Goal: Information Seeking & Learning: Learn about a topic

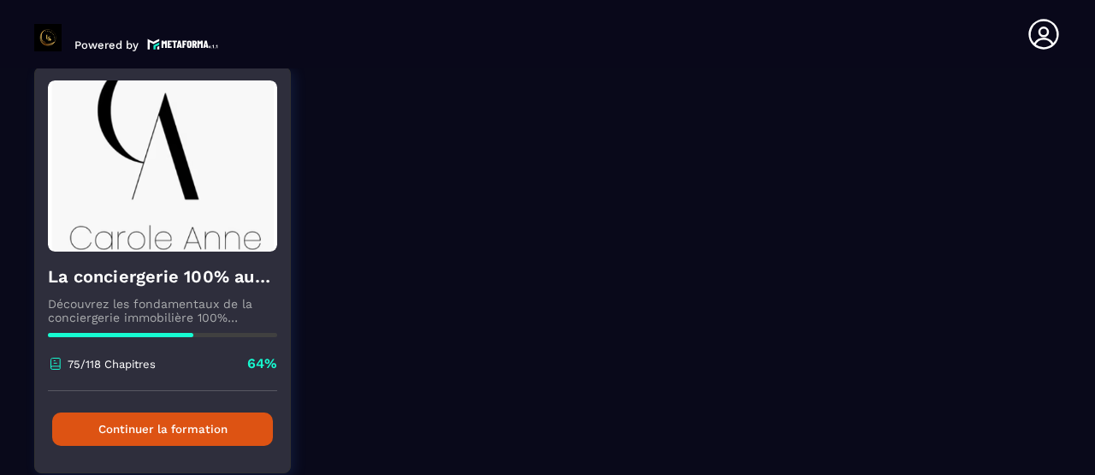
scroll to position [211, 0]
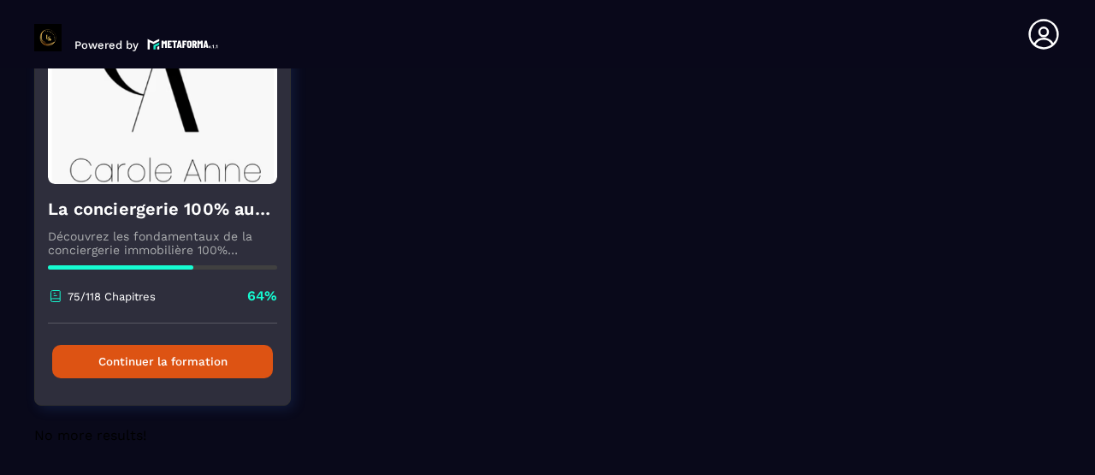
click at [169, 369] on button "Continuer la formation" at bounding box center [162, 361] width 221 height 33
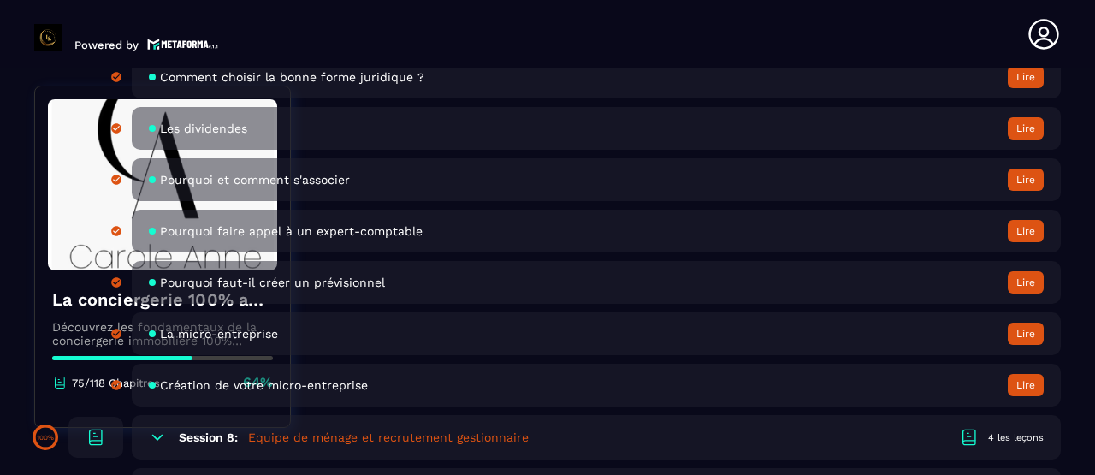
scroll to position [1617, 0]
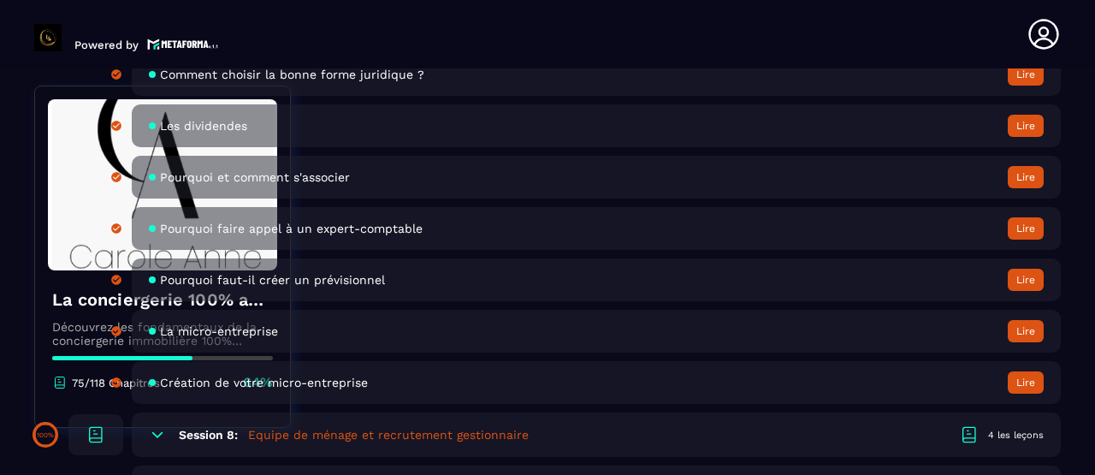
click at [1034, 386] on button "Lire" at bounding box center [1026, 382] width 36 height 22
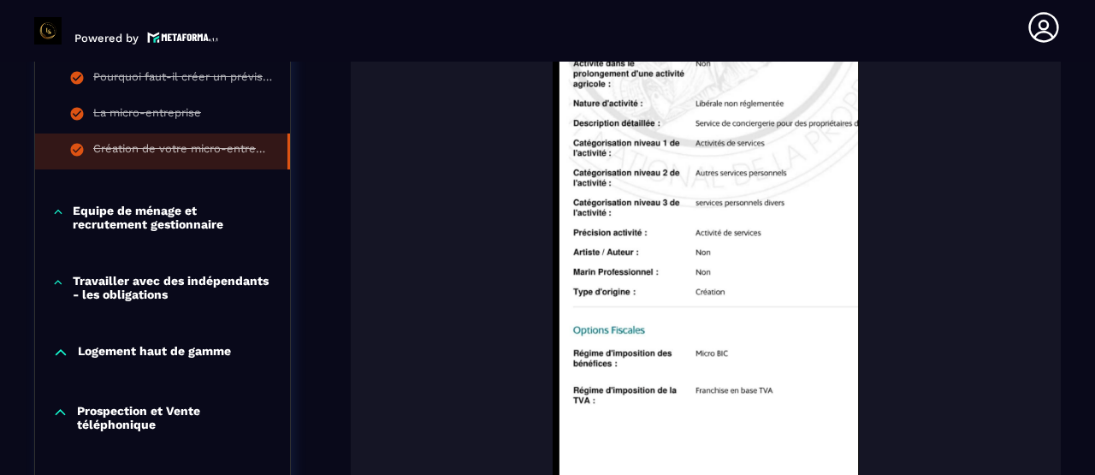
scroll to position [1056, 0]
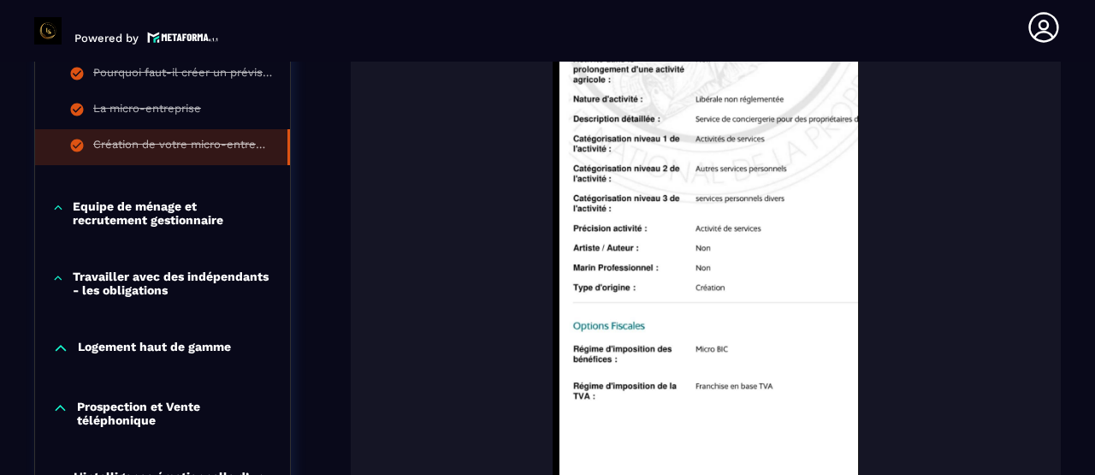
click at [821, 116] on img at bounding box center [706, 252] width 676 height 513
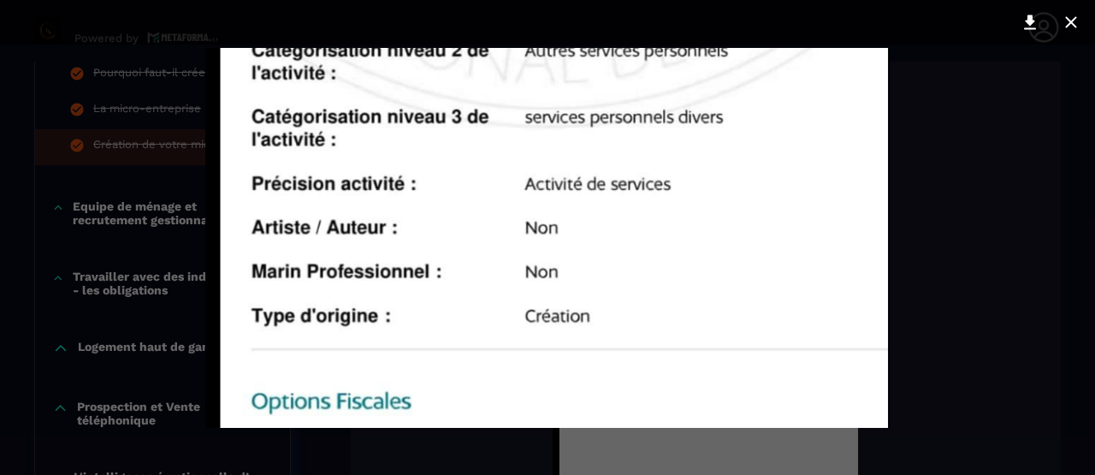
click at [929, 221] on div at bounding box center [547, 237] width 1095 height 475
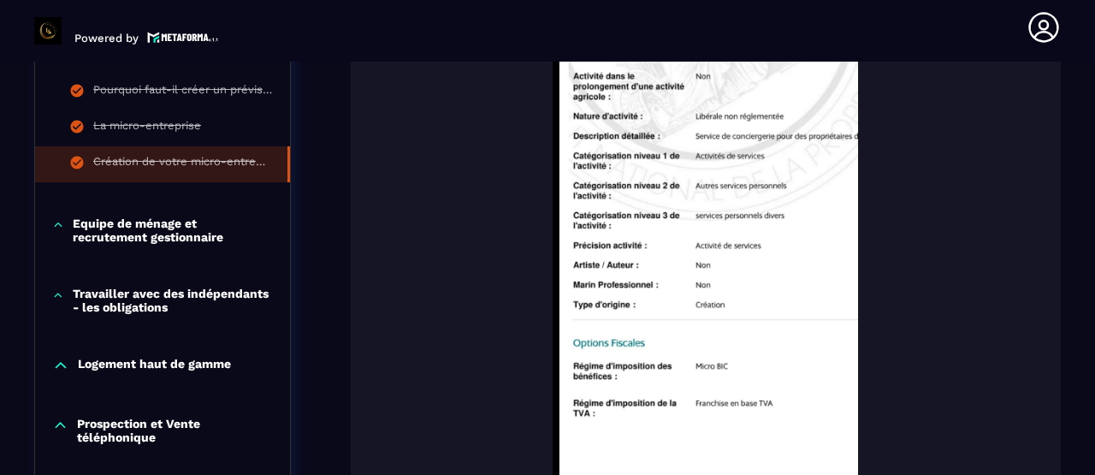
scroll to position [1036, 0]
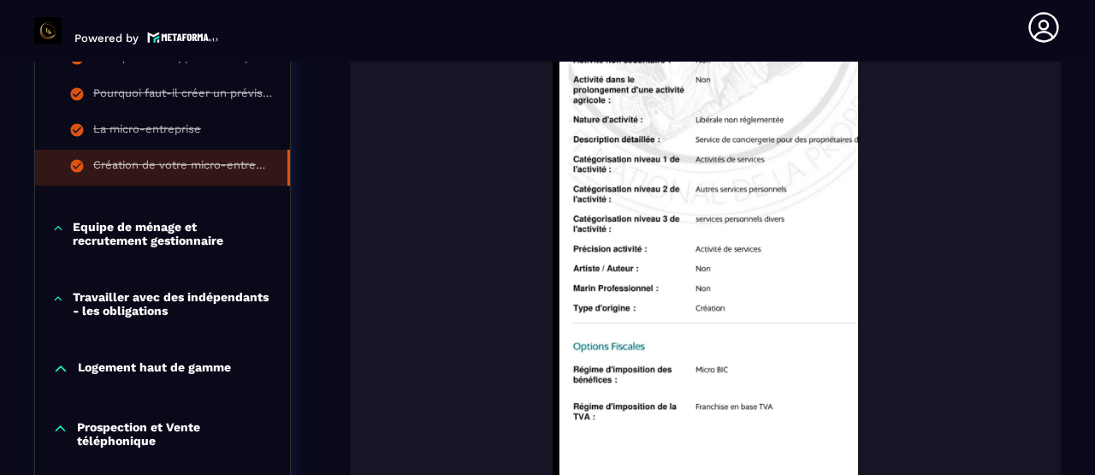
click at [804, 139] on img at bounding box center [706, 272] width 676 height 513
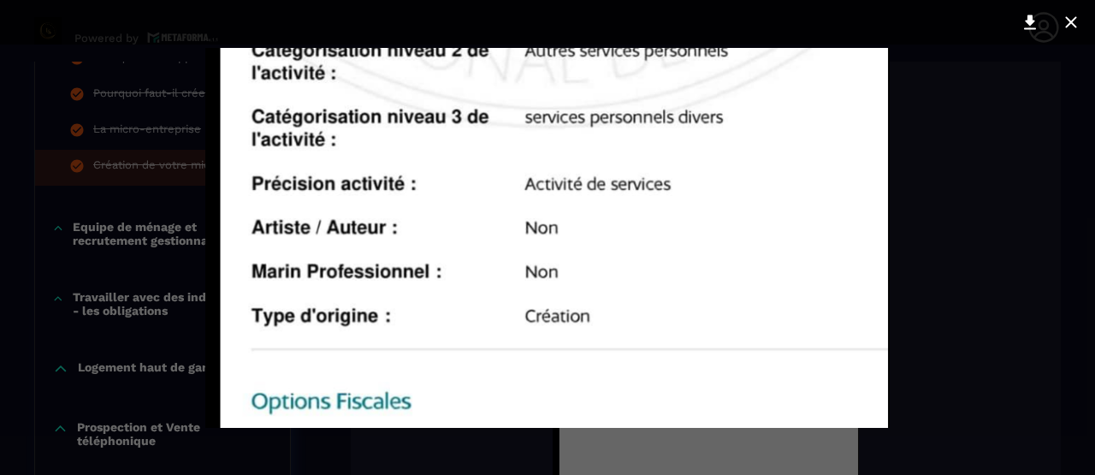
click at [724, 285] on img at bounding box center [547, 238] width 685 height 380
click at [1029, 14] on icon at bounding box center [1030, 22] width 21 height 21
click at [1077, 17] on icon at bounding box center [1070, 21] width 11 height 11
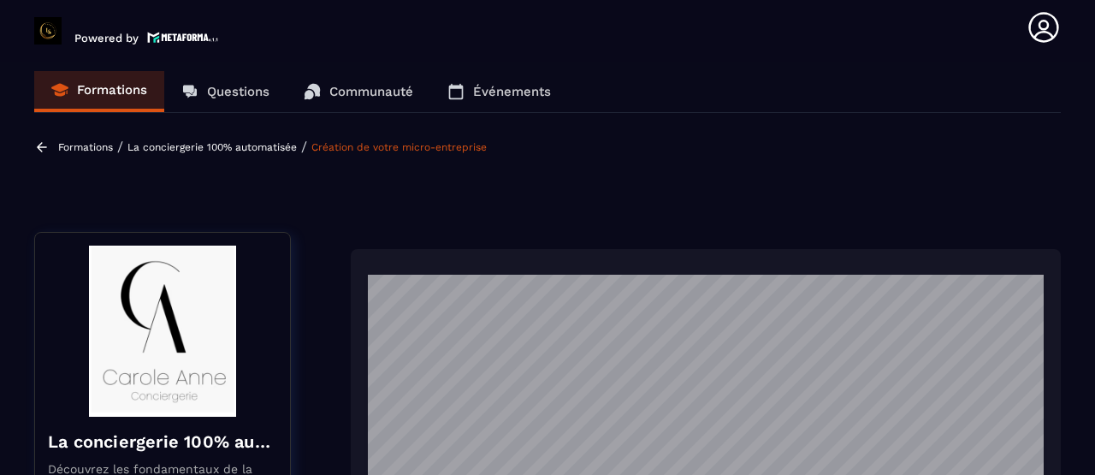
scroll to position [4, 0]
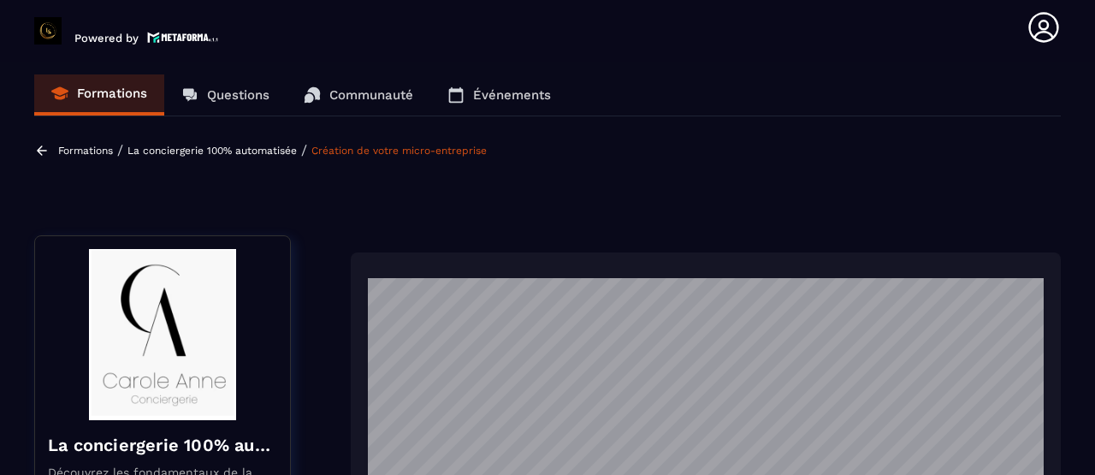
click at [228, 98] on p "Questions" at bounding box center [238, 94] width 62 height 15
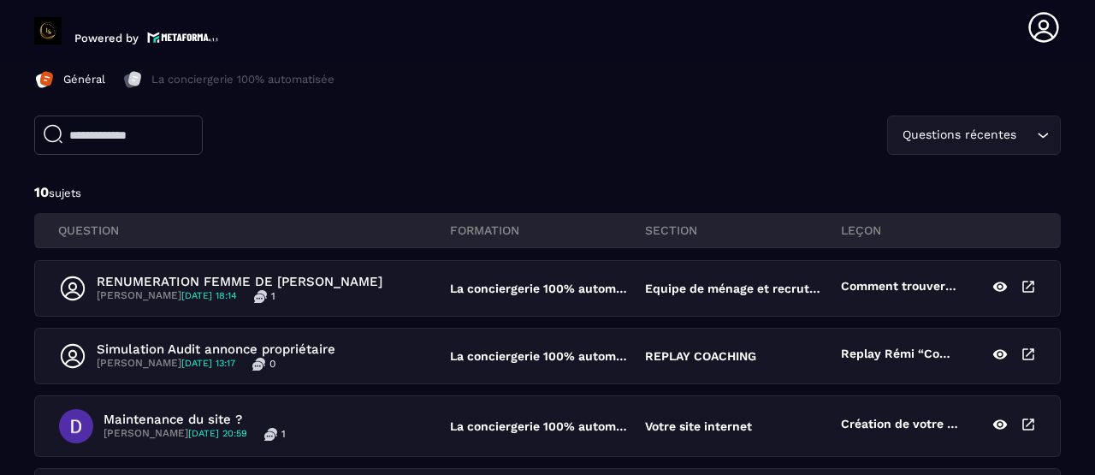
scroll to position [0, 0]
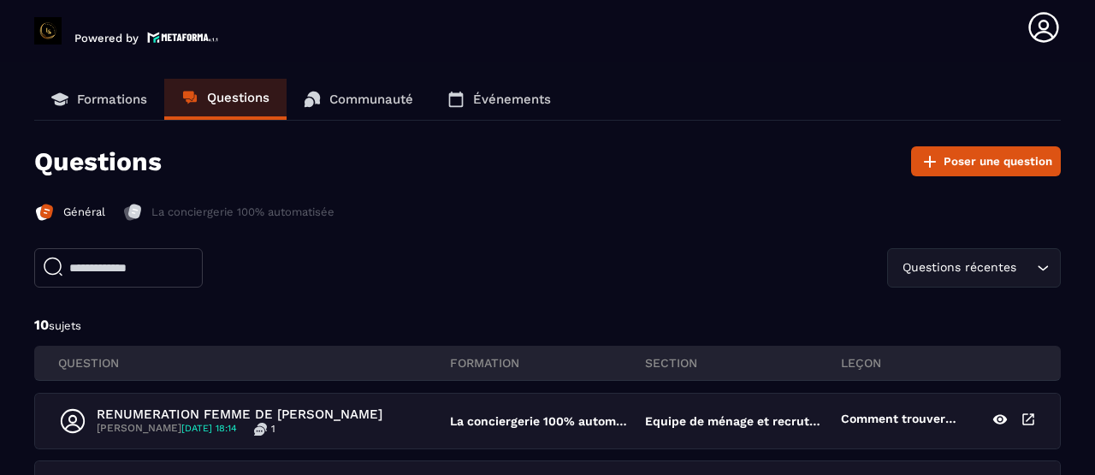
click at [115, 98] on p "Formations" at bounding box center [112, 99] width 70 height 15
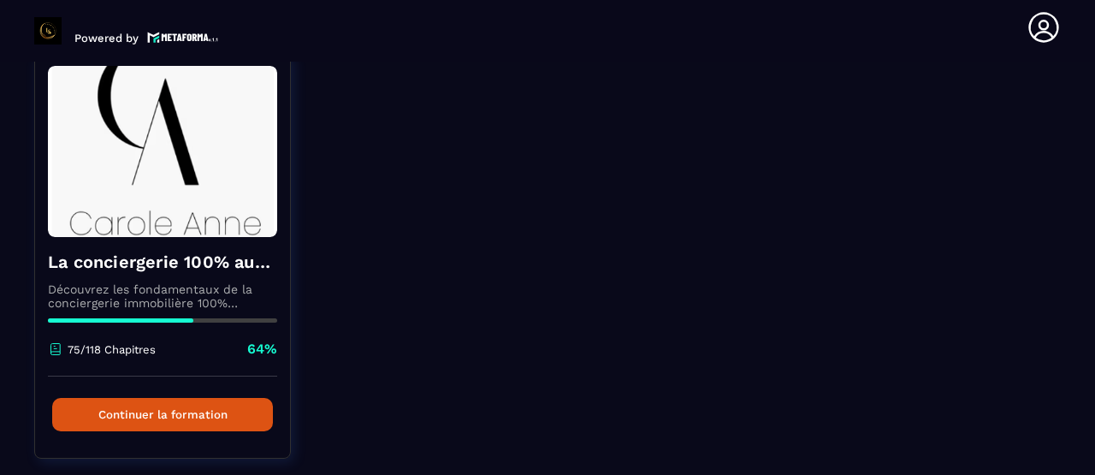
scroll to position [211, 0]
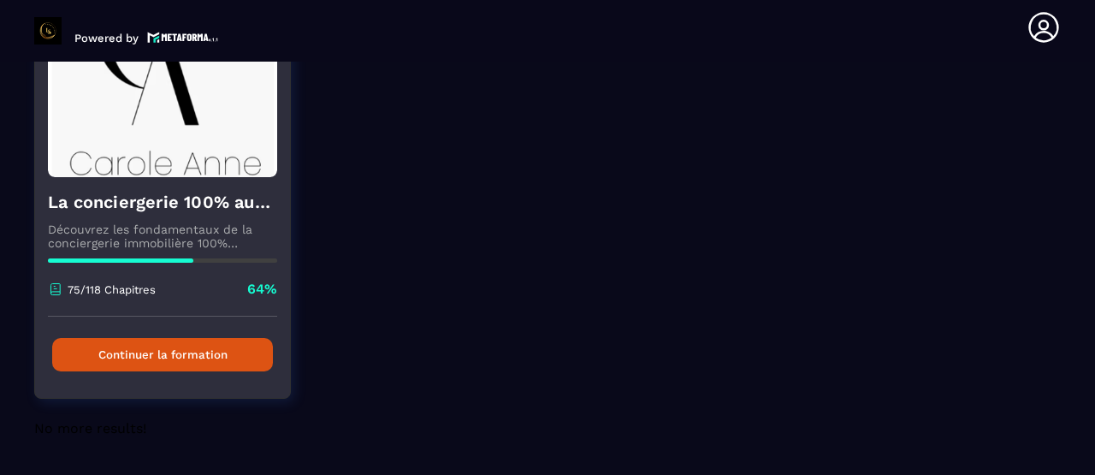
click at [155, 347] on button "Continuer la formation" at bounding box center [162, 354] width 221 height 33
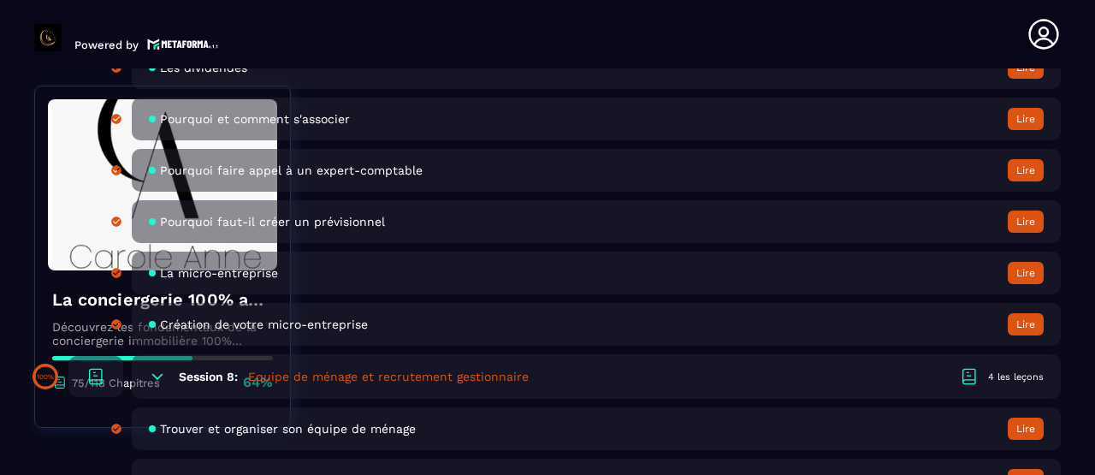
scroll to position [1677, 0]
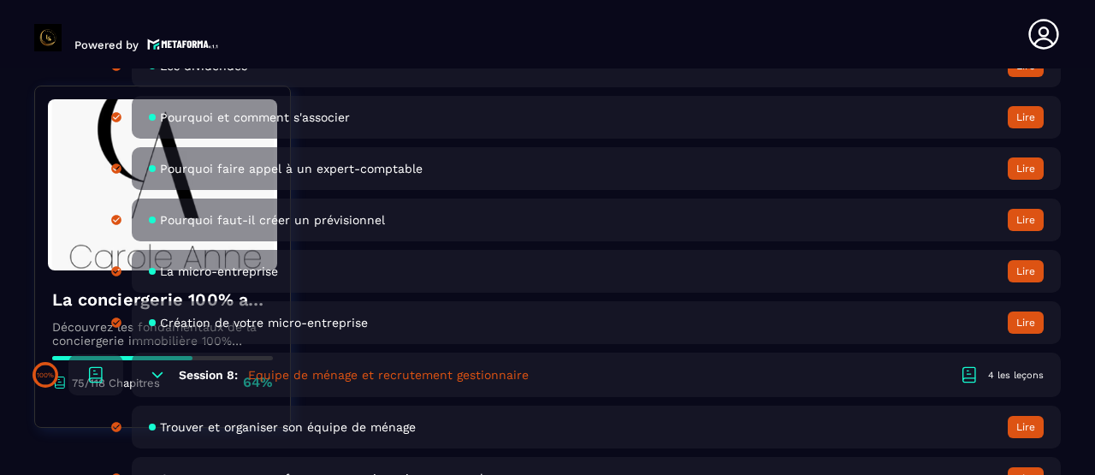
click at [1025, 318] on button "Lire" at bounding box center [1026, 323] width 36 height 22
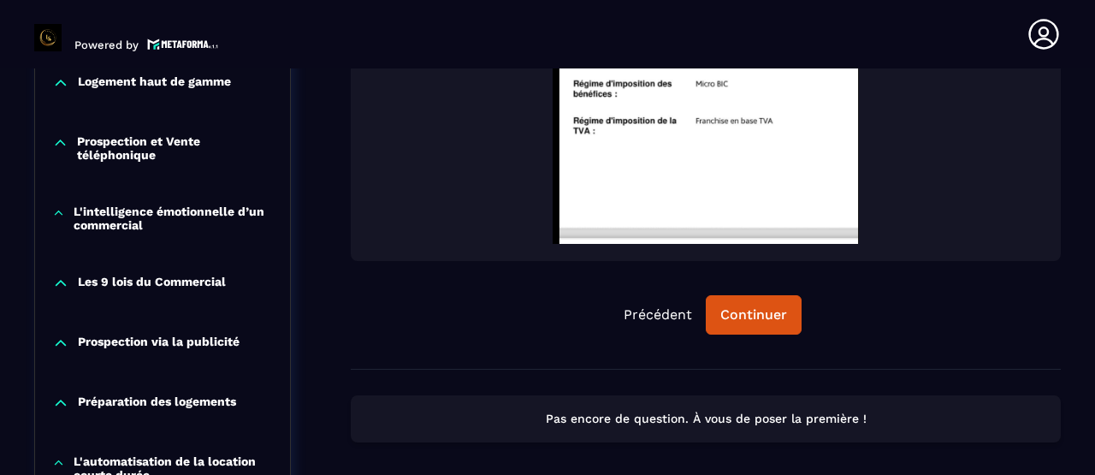
scroll to position [1331, 0]
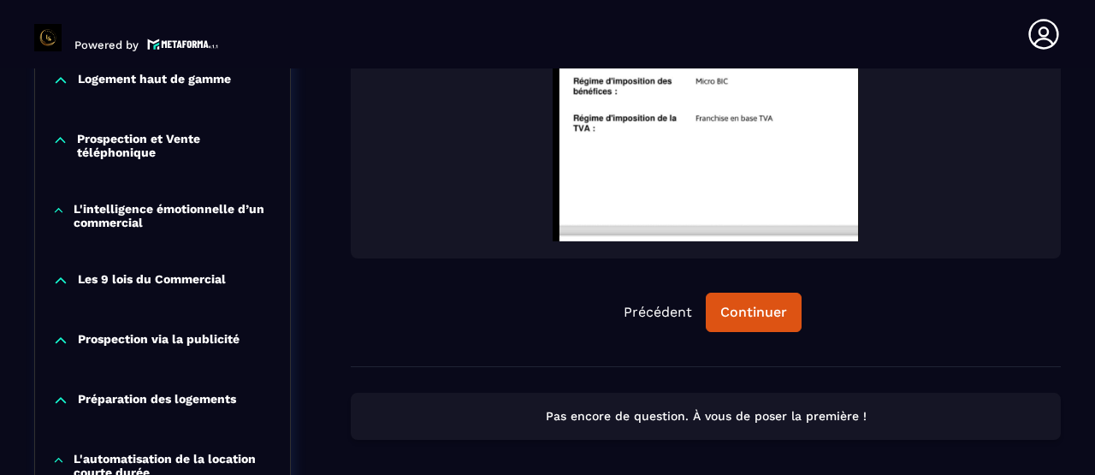
click at [682, 423] on p "Pas encore de question. À vous de poser la première !" at bounding box center [706, 416] width 680 height 16
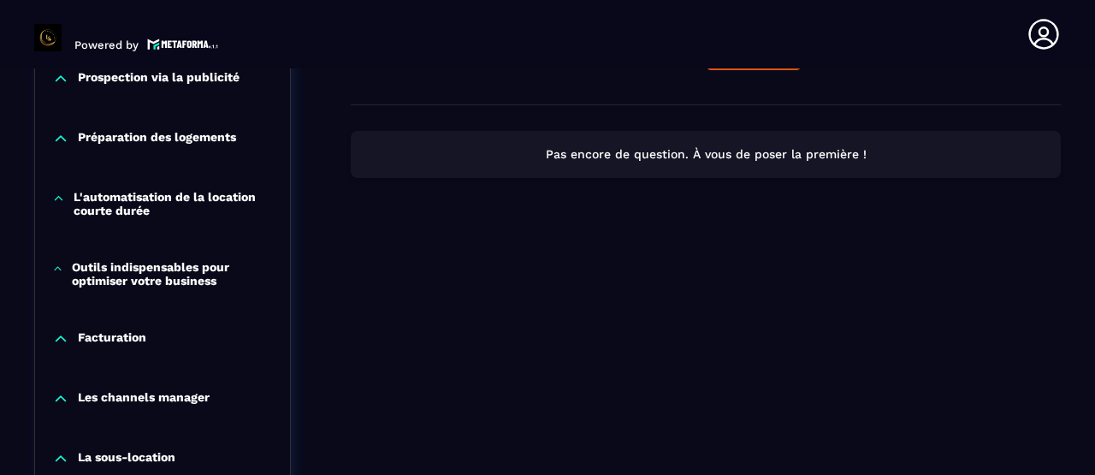
scroll to position [1591, 0]
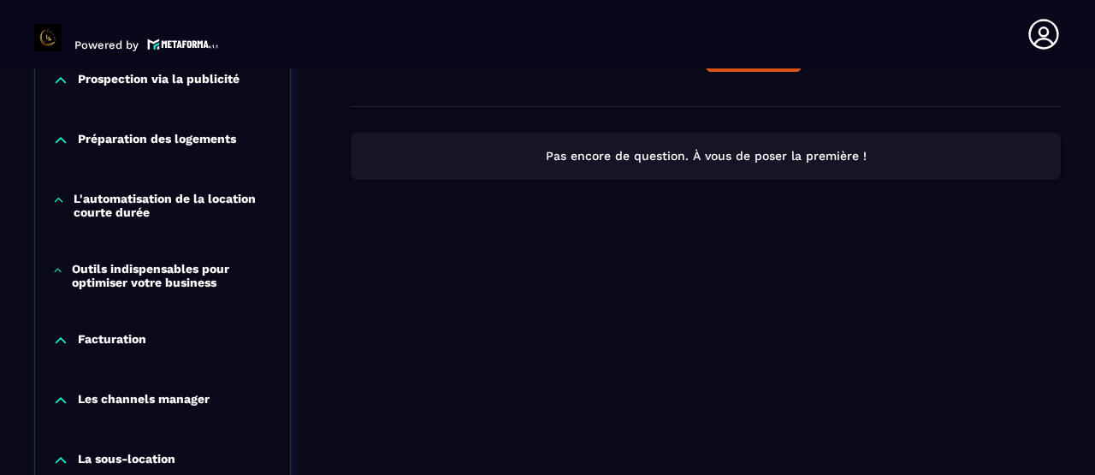
click at [142, 284] on p "Outils indispensables pour optimiser votre business" at bounding box center [172, 275] width 201 height 27
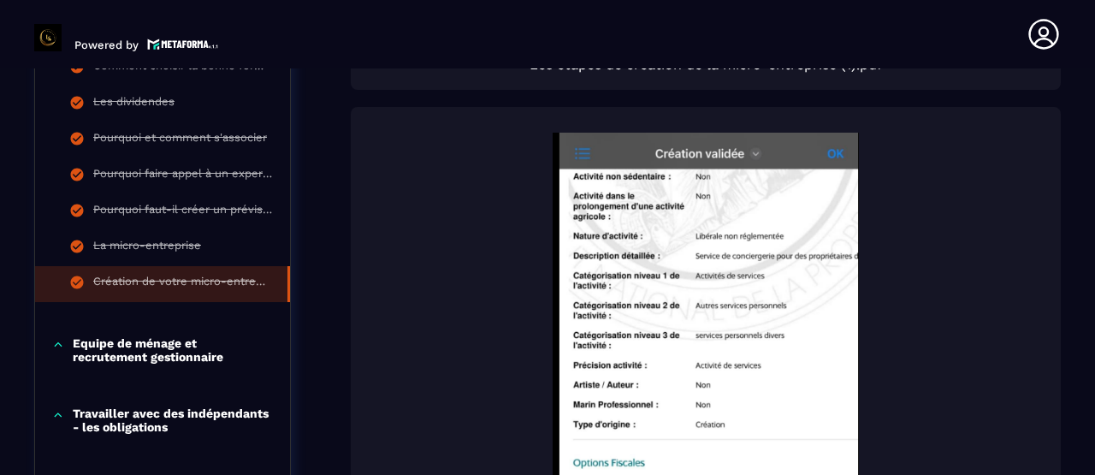
scroll to position [913, 0]
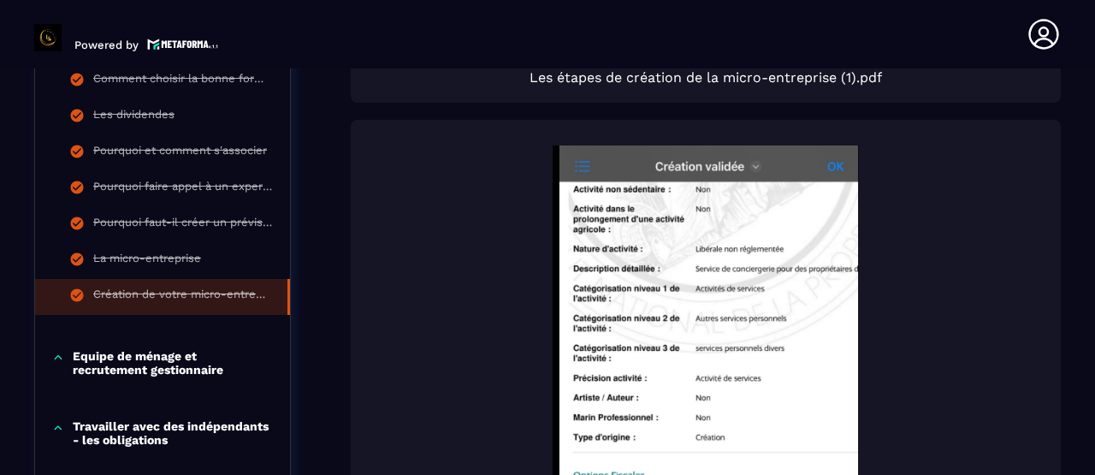
click at [160, 376] on p "Equipe de ménage et recrutement gestionnaire" at bounding box center [173, 362] width 200 height 27
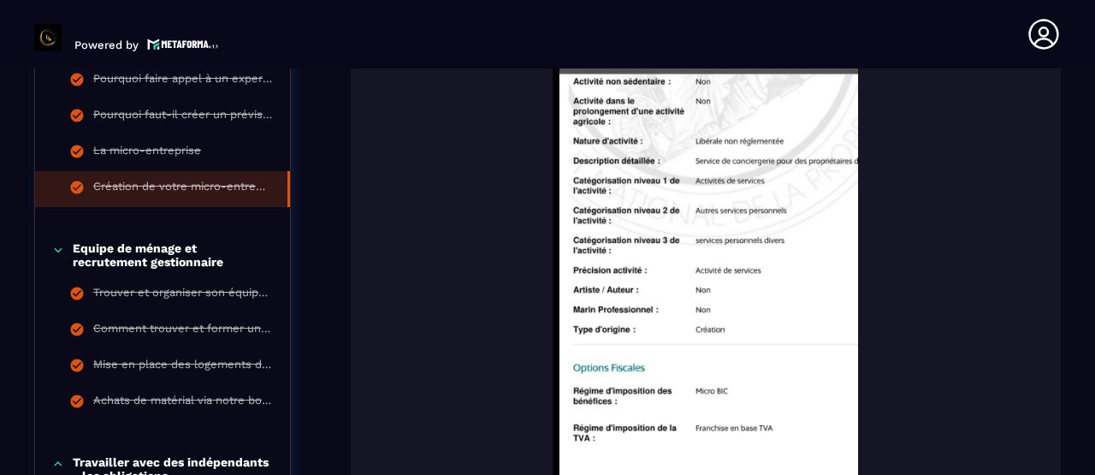
scroll to position [1028, 0]
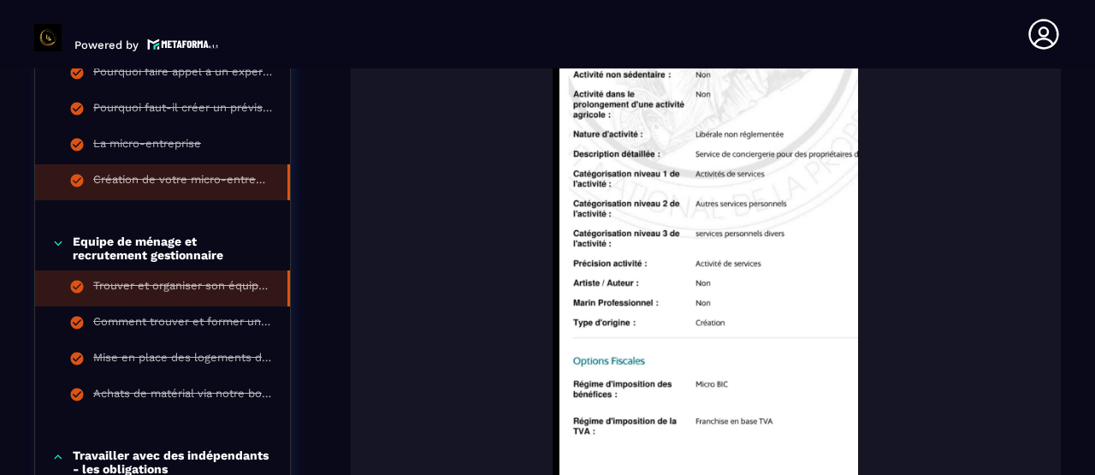
click at [198, 286] on div "Trouver et organiser son équipe de ménage" at bounding box center [181, 288] width 177 height 19
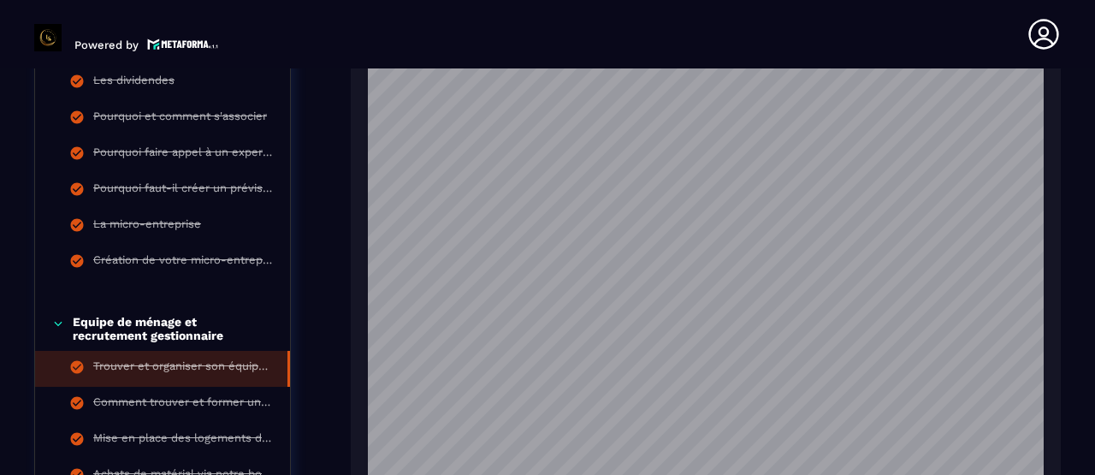
scroll to position [157, 0]
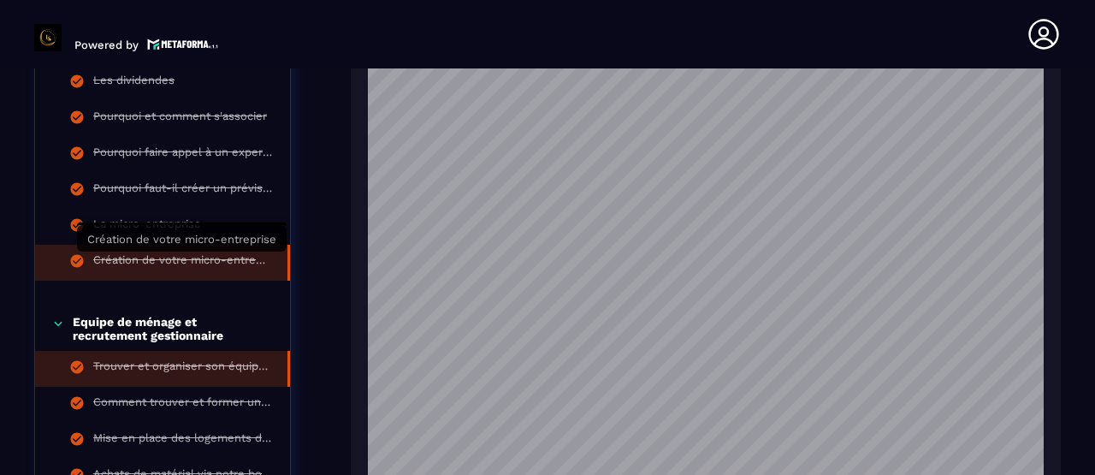
click at [190, 259] on div "Création de votre micro-entreprise" at bounding box center [181, 262] width 177 height 19
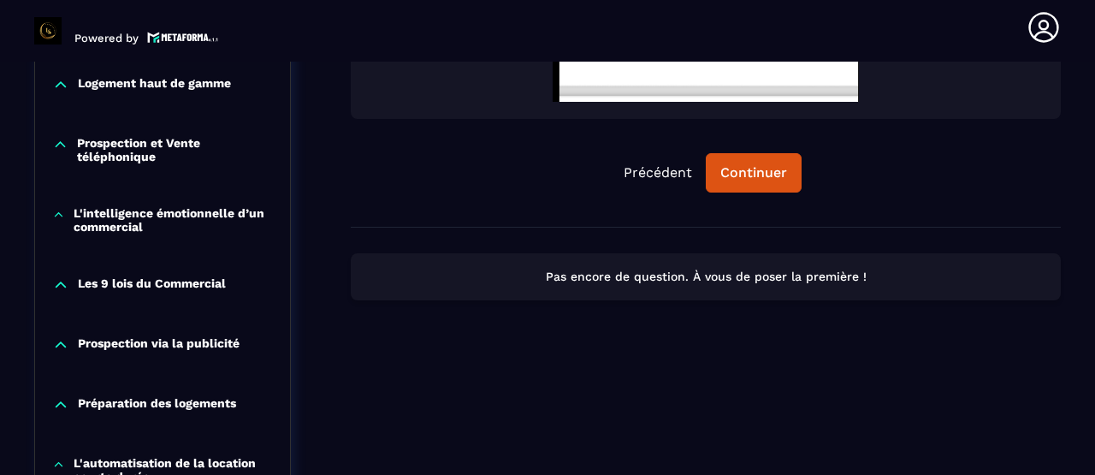
scroll to position [1433, 0]
